Goal: Transaction & Acquisition: Purchase product/service

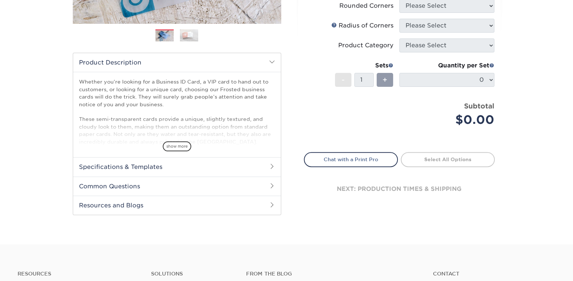
scroll to position [195, 0]
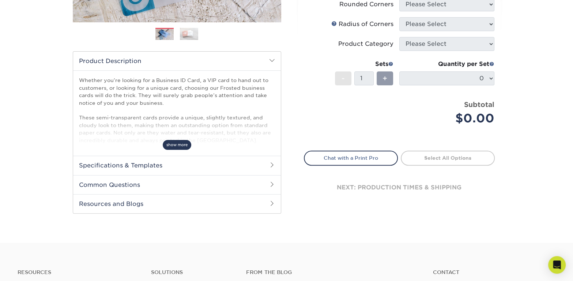
click at [175, 144] on span "show more" at bounding box center [177, 145] width 29 height 10
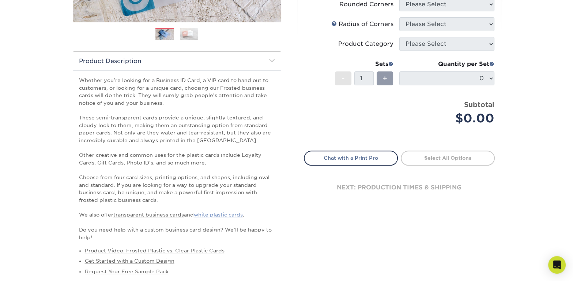
click at [234, 214] on link "white plastic cards" at bounding box center [218, 214] width 49 height 6
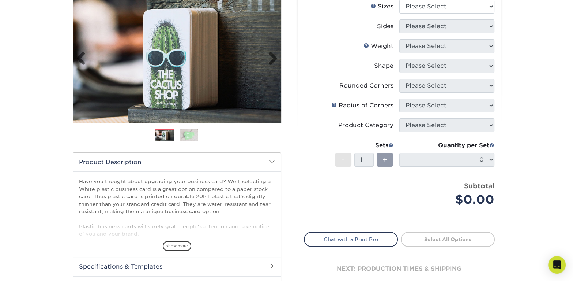
scroll to position [97, 0]
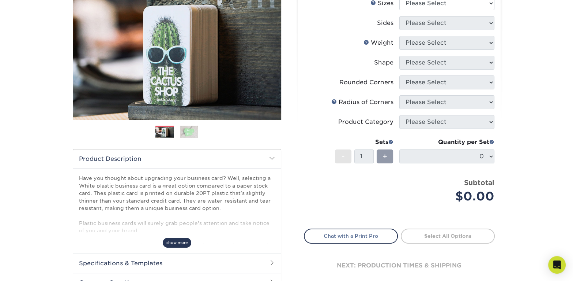
click at [180, 242] on span "show more" at bounding box center [177, 242] width 29 height 10
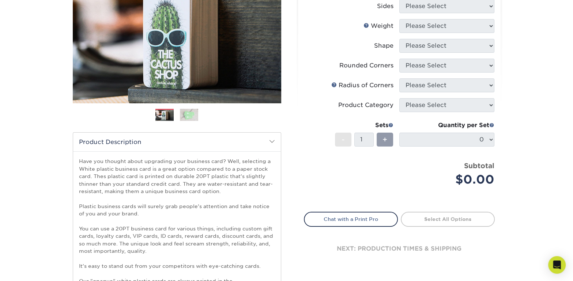
scroll to position [0, 0]
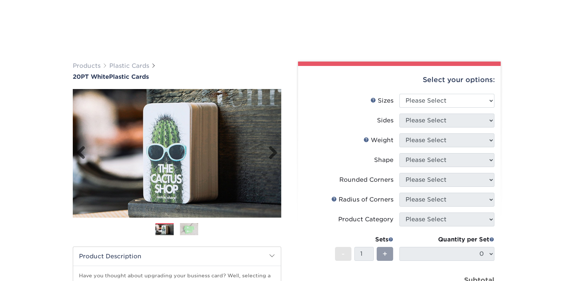
scroll to position [97, 0]
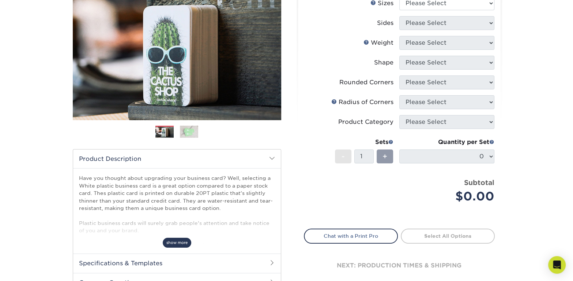
click at [177, 243] on span "show more" at bounding box center [177, 242] width 29 height 10
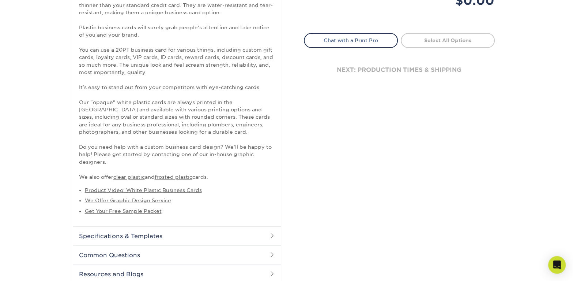
scroll to position [390, 0]
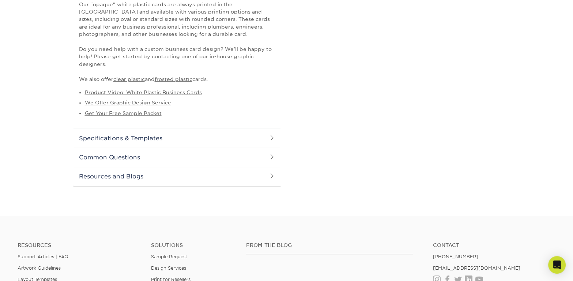
click at [266, 158] on h2 "Common Questions" at bounding box center [177, 156] width 208 height 19
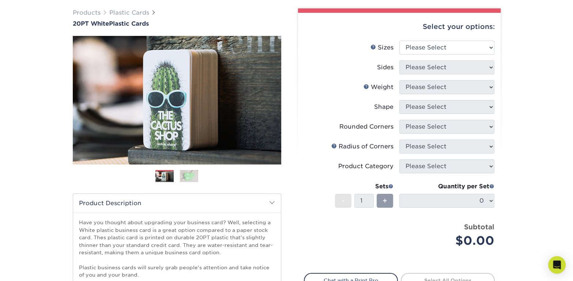
scroll to position [0, 0]
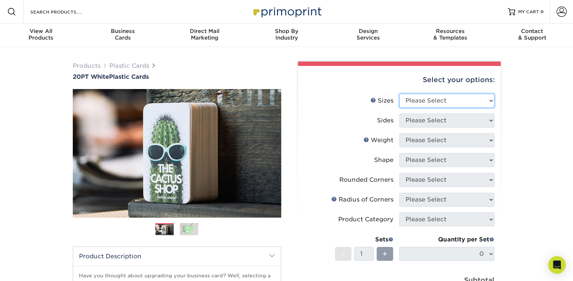
click at [491, 101] on select "Please Select 2" x 3.5" 2" x 8" 2.12" x 3.375" 2.5" x 2.5" 4.25" x 6"" at bounding box center [446, 101] width 95 height 14
select select "2.00x3.50"
click at [399, 94] on select "Please Select 2" x 3.5" 2" x 8" 2.12" x 3.375" 2.5" x 2.5" 4.25" x 6"" at bounding box center [446, 101] width 95 height 14
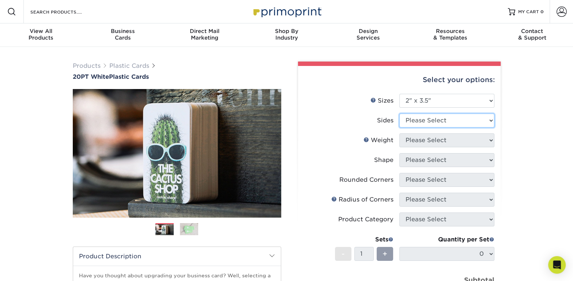
click at [491, 120] on select "Please Select Print Both Sides Print Front Only" at bounding box center [446, 120] width 95 height 14
select select "32d3c223-f82c-492b-b915-ba065a00862f"
click at [399, 113] on select "Please Select Print Both Sides Print Front Only" at bounding box center [446, 120] width 95 height 14
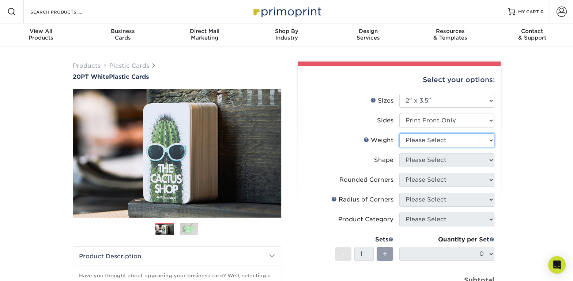
click at [491, 140] on select "Please Select 20PT White Plastic" at bounding box center [446, 140] width 95 height 14
select select "20PT White Plastic"
click at [399, 133] on select "Please Select 20PT White Plastic" at bounding box center [446, 140] width 95 height 14
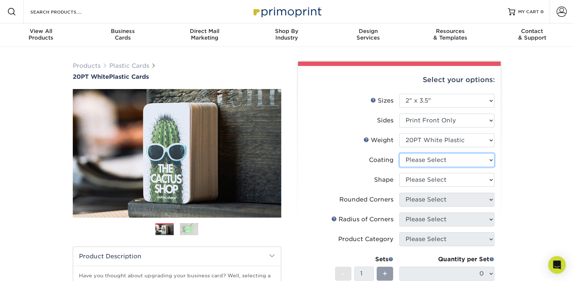
click at [490, 161] on select at bounding box center [446, 160] width 95 height 14
select select "3e7618de-abca-4bda-9f97-8b9129e913d8"
click at [399, 153] on select at bounding box center [446, 160] width 95 height 14
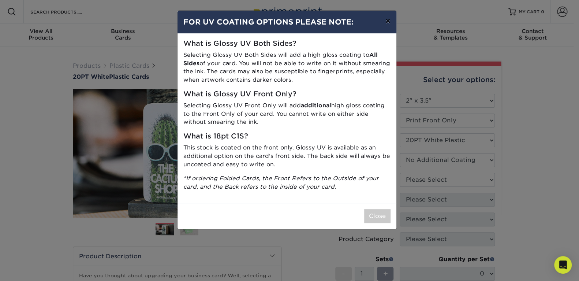
click at [385, 21] on button "×" at bounding box center [387, 21] width 17 height 20
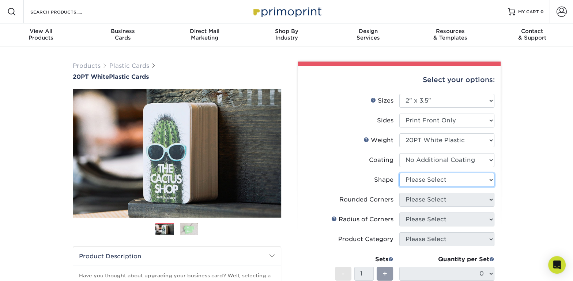
click at [490, 178] on select "Please Select Oval Standard" at bounding box center [446, 180] width 95 height 14
select select "standard"
click at [399, 173] on select "Please Select Oval Standard" at bounding box center [446, 180] width 95 height 14
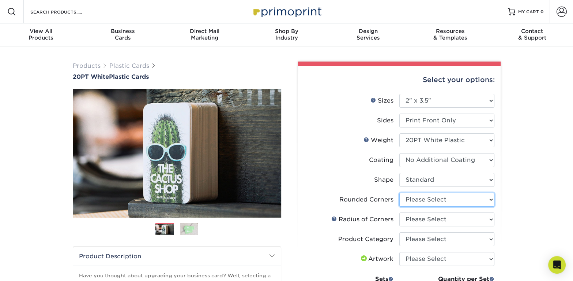
click at [492, 198] on select "Please Select Yes - Round 4 Corners" at bounding box center [446, 199] width 95 height 14
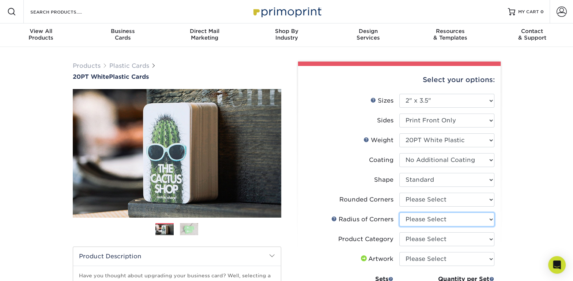
click at [491, 219] on select "Please Select Rounded 1/8" Rounded 1/4"" at bounding box center [446, 219] width 95 height 14
click at [490, 237] on select "Please Select Business Cards" at bounding box center [446, 239] width 95 height 14
select select "3b5148f1-0588-4f88-a218-97bcfdce65c1"
click at [399, 232] on select "Please Select Business Cards" at bounding box center [446, 239] width 95 height 14
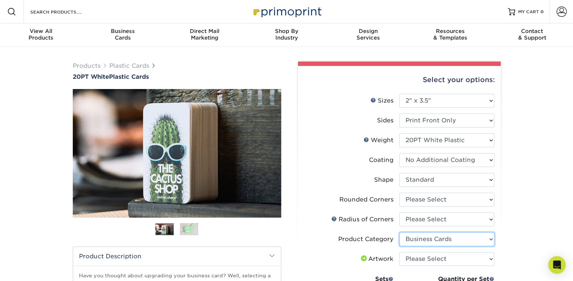
scroll to position [97, 0]
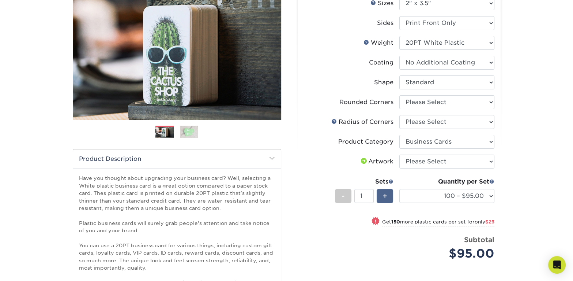
click at [384, 195] on span "+" at bounding box center [385, 195] width 5 height 11
click at [345, 196] on div "-" at bounding box center [343, 196] width 16 height 14
type input "1"
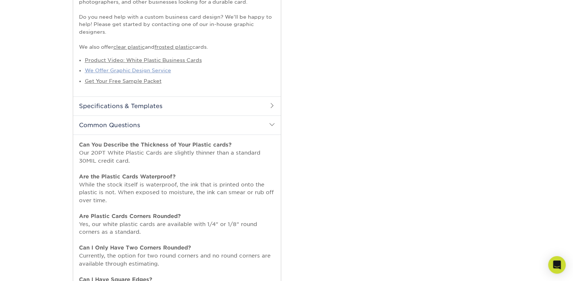
scroll to position [487, 0]
